Goal: Task Accomplishment & Management: Manage account settings

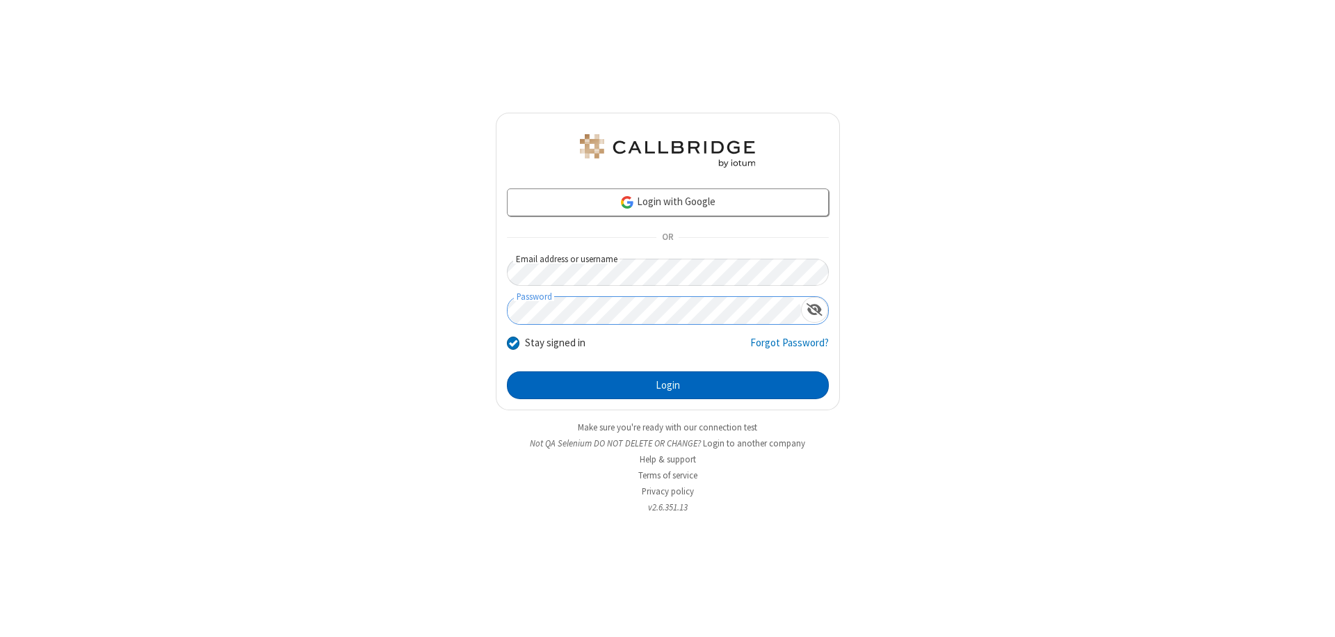
click at [668, 385] on button "Login" at bounding box center [668, 385] width 322 height 28
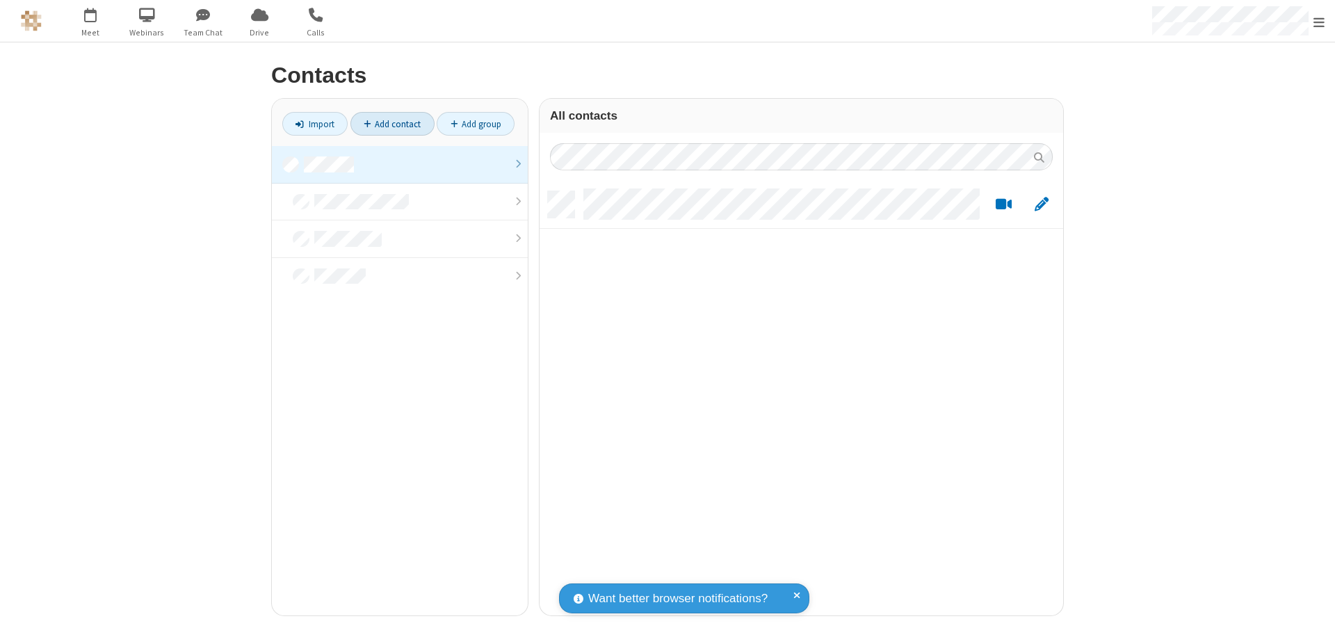
click at [400, 164] on link at bounding box center [400, 165] width 256 height 38
click at [392, 124] on link "Add contact" at bounding box center [392, 124] width 84 height 24
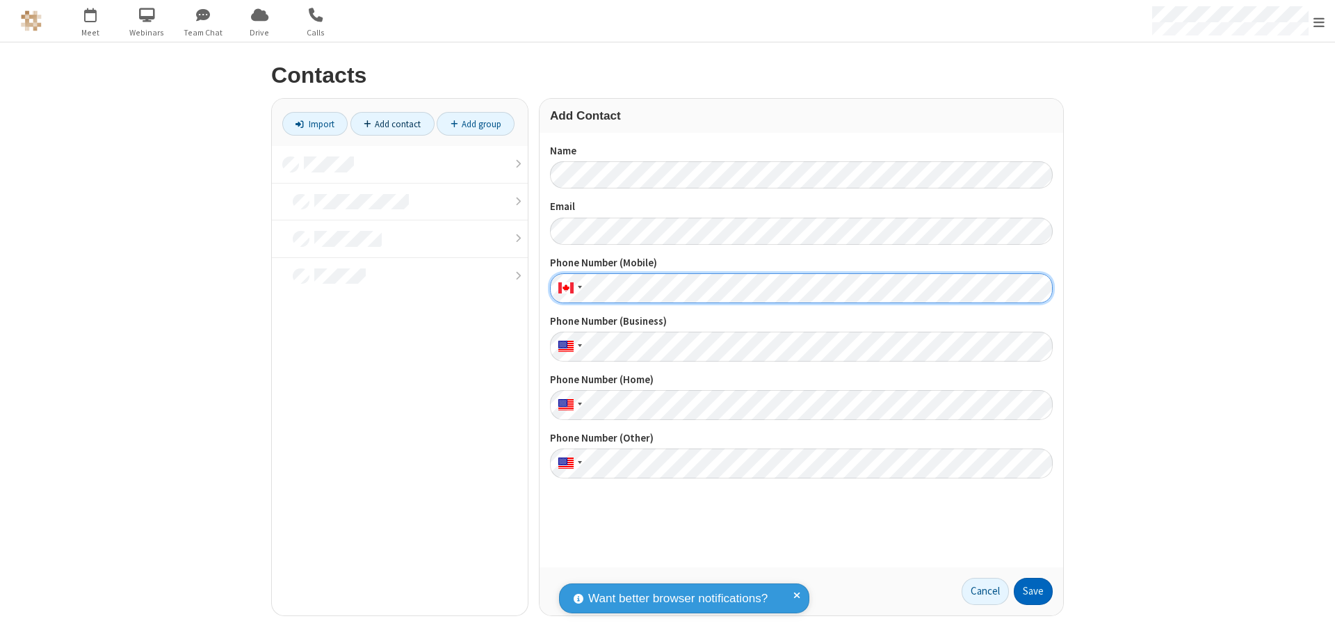
click at [1033, 591] on button "Save" at bounding box center [1033, 592] width 39 height 28
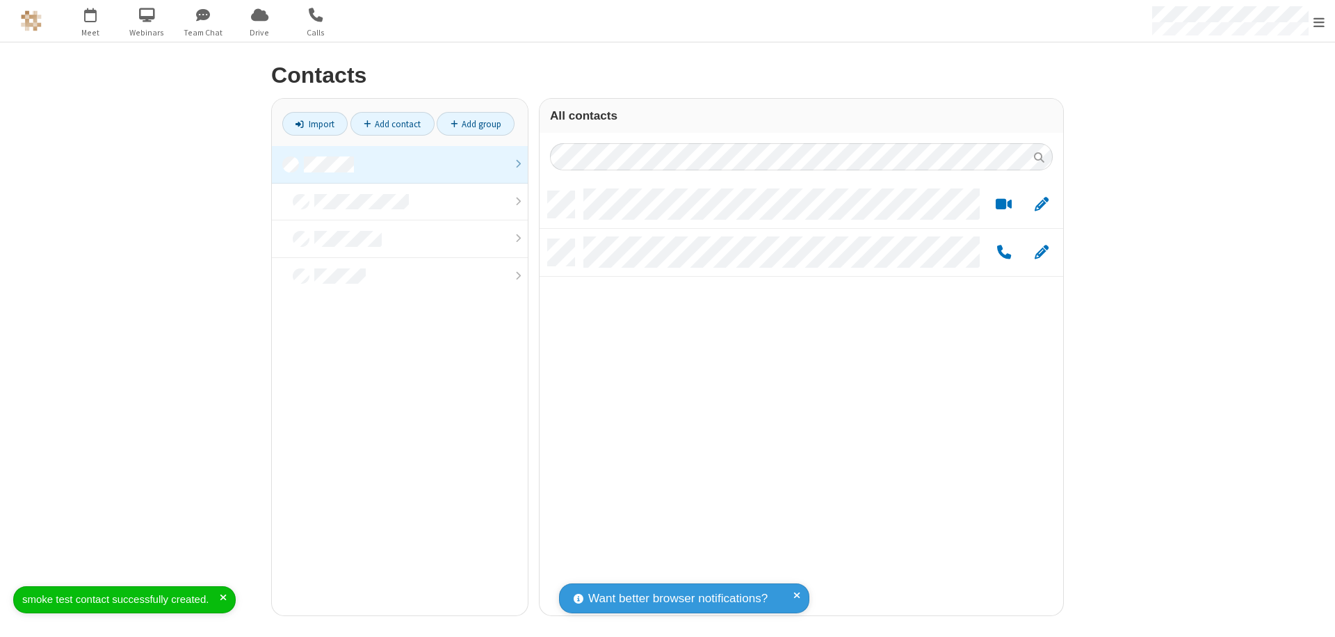
scroll to position [424, 513]
